Goal: Task Accomplishment & Management: Use online tool/utility

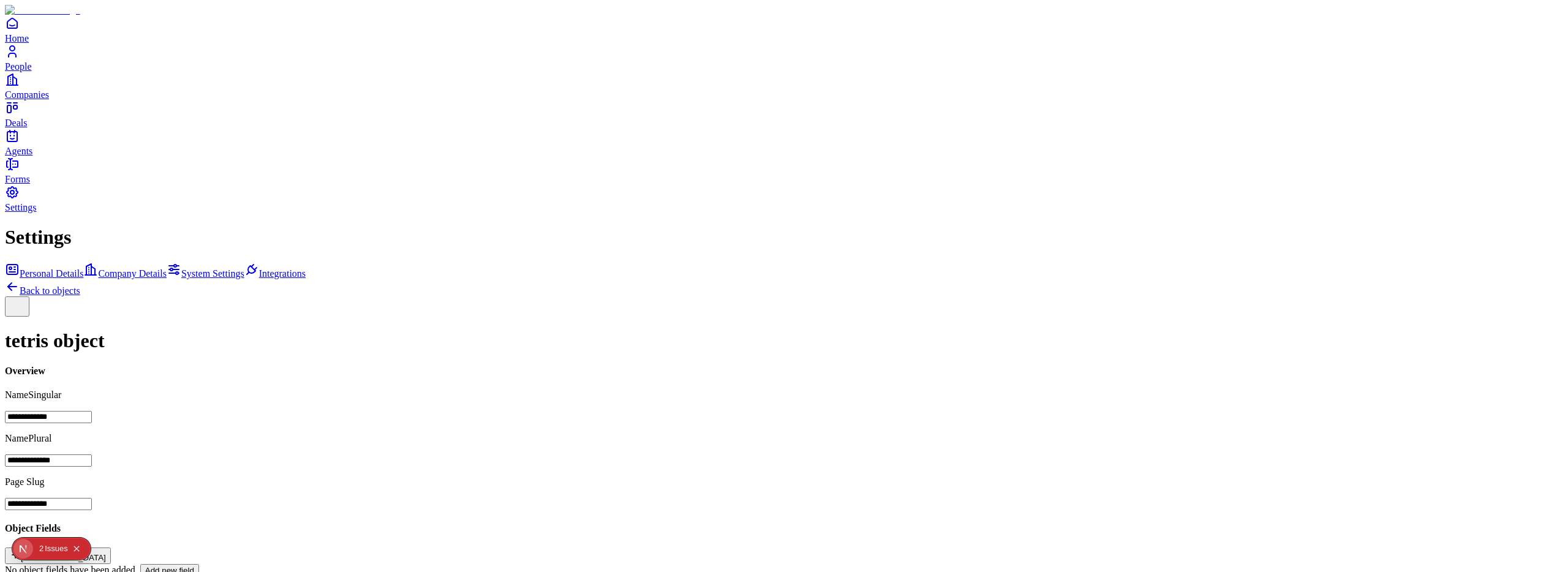
click at [38, 550] on div "1 2 Issue s" at bounding box center [60, 549] width 52 height 20
click at [56, 550] on div "Issue s" at bounding box center [56, 549] width 23 height 22
click at [111, 547] on button "[GEOGRAPHIC_DATA]" at bounding box center [58, 555] width 106 height 17
